Goal: Information Seeking & Learning: Learn about a topic

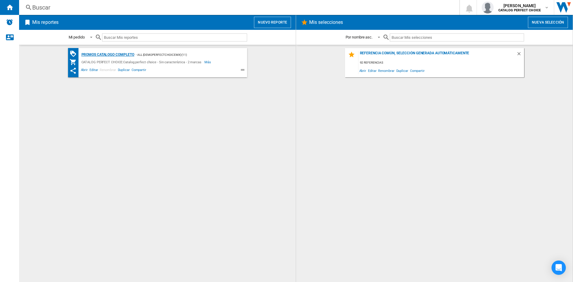
click at [100, 52] on div "Promos catalogo completo" at bounding box center [107, 54] width 55 height 7
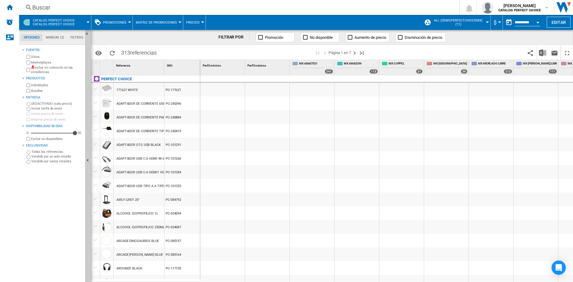
click at [115, 25] on button "Promociones" at bounding box center [116, 22] width 27 height 15
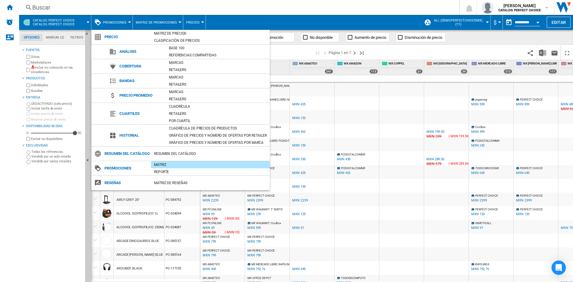
click at [226, 17] on md-backdrop at bounding box center [286, 141] width 573 height 282
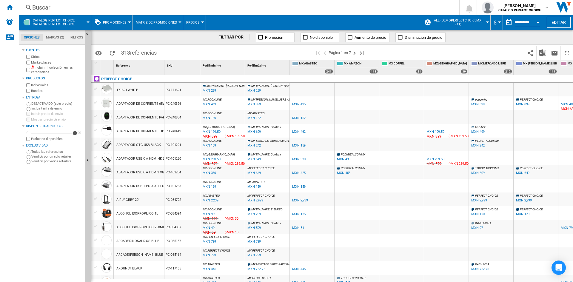
click at [400, 38] on ng-md-icon at bounding box center [400, 37] width 6 height 6
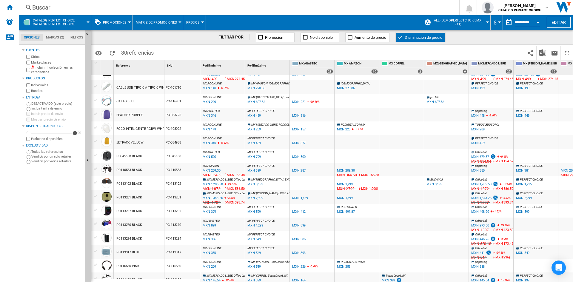
scroll to position [60, 0]
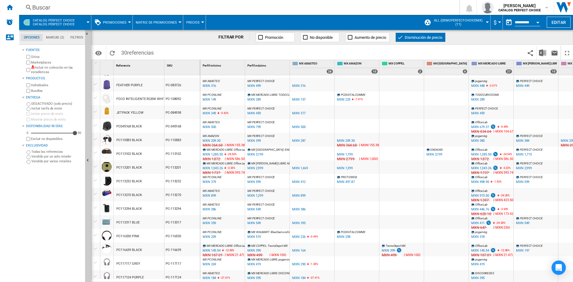
click at [482, 112] on div "MXN 459" at bounding box center [477, 113] width 13 height 4
click at [484, 155] on div "MXN 1,285.50" at bounding box center [481, 155] width 20 height 4
click at [526, 140] on div "MXN 384" at bounding box center [522, 141] width 13 height 4
click at [212, 141] on div "MXN 209.30" at bounding box center [212, 141] width 18 height 4
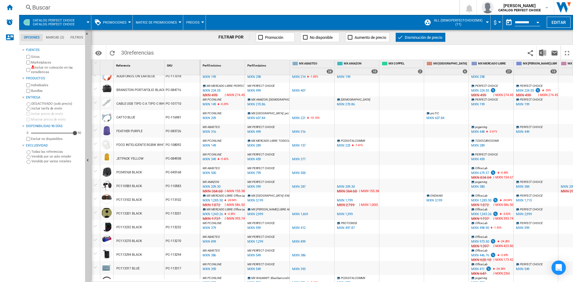
scroll to position [0, 0]
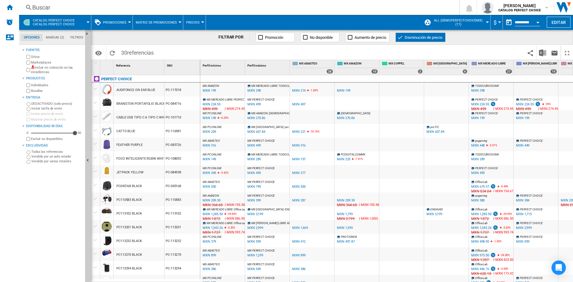
click at [521, 23] on input "**********" at bounding box center [527, 23] width 25 height 5
click at [535, 22] on button "Open calendar" at bounding box center [537, 21] width 11 height 11
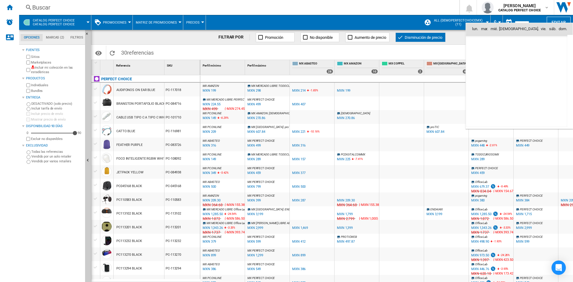
scroll to position [2847, 0]
click at [492, 90] on span "26" at bounding box center [490, 94] width 13 height 13
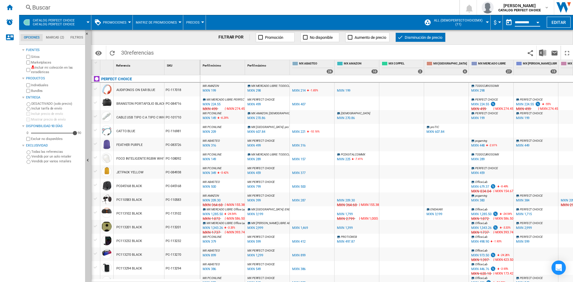
click at [524, 25] on input "**********" at bounding box center [527, 23] width 25 height 5
click at [536, 22] on div "Open calendar" at bounding box center [537, 22] width 3 height 1
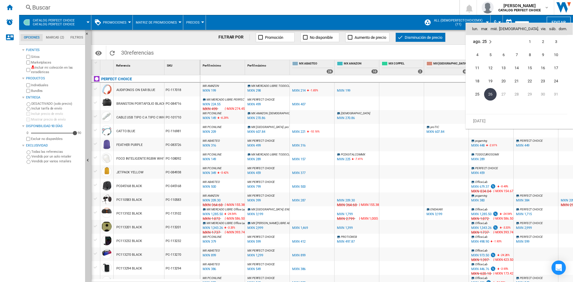
click at [477, 91] on span "25" at bounding box center [477, 94] width 12 height 12
type input "**********"
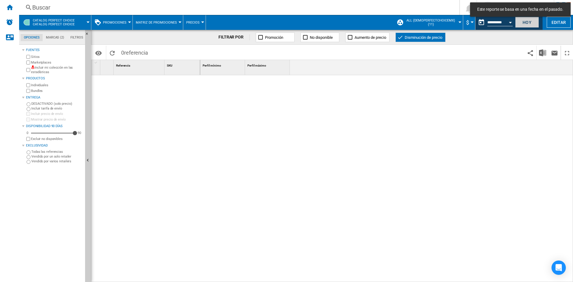
click at [523, 20] on button "Hoy" at bounding box center [527, 22] width 24 height 11
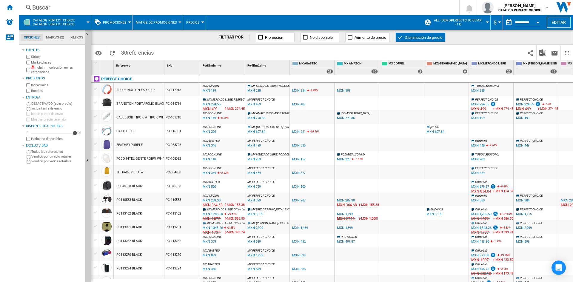
click at [524, 104] on div "MXN 224.55" at bounding box center [525, 104] width 18 height 4
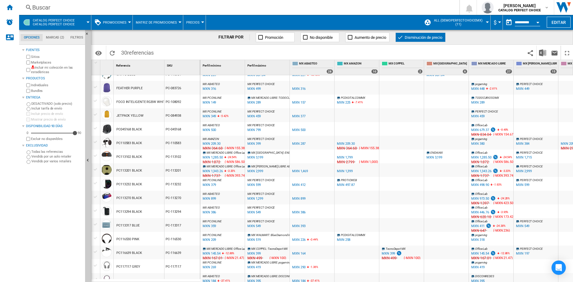
click at [350, 143] on div "MXN 209.30" at bounding box center [346, 144] width 18 height 4
click at [346, 156] on div "MXN 1,799" at bounding box center [345, 157] width 16 height 4
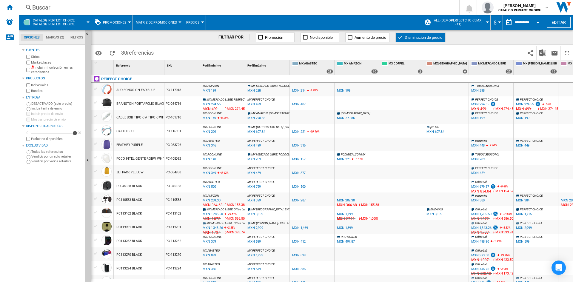
click at [344, 158] on div "MXN 225" at bounding box center [343, 159] width 13 height 4
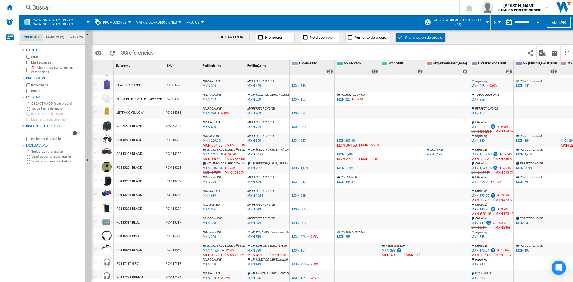
scroll to position [90, 0]
